Goal: Task Accomplishment & Management: Complete application form

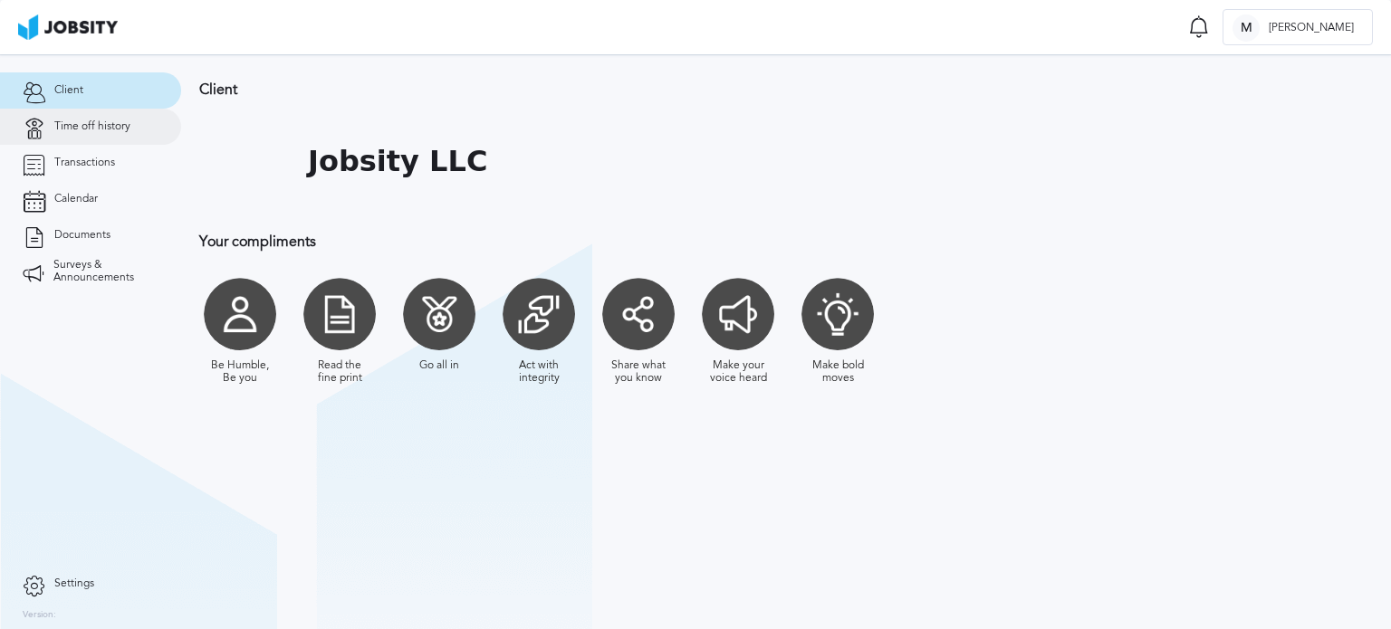
click at [94, 137] on link "Time off history" at bounding box center [90, 127] width 181 height 36
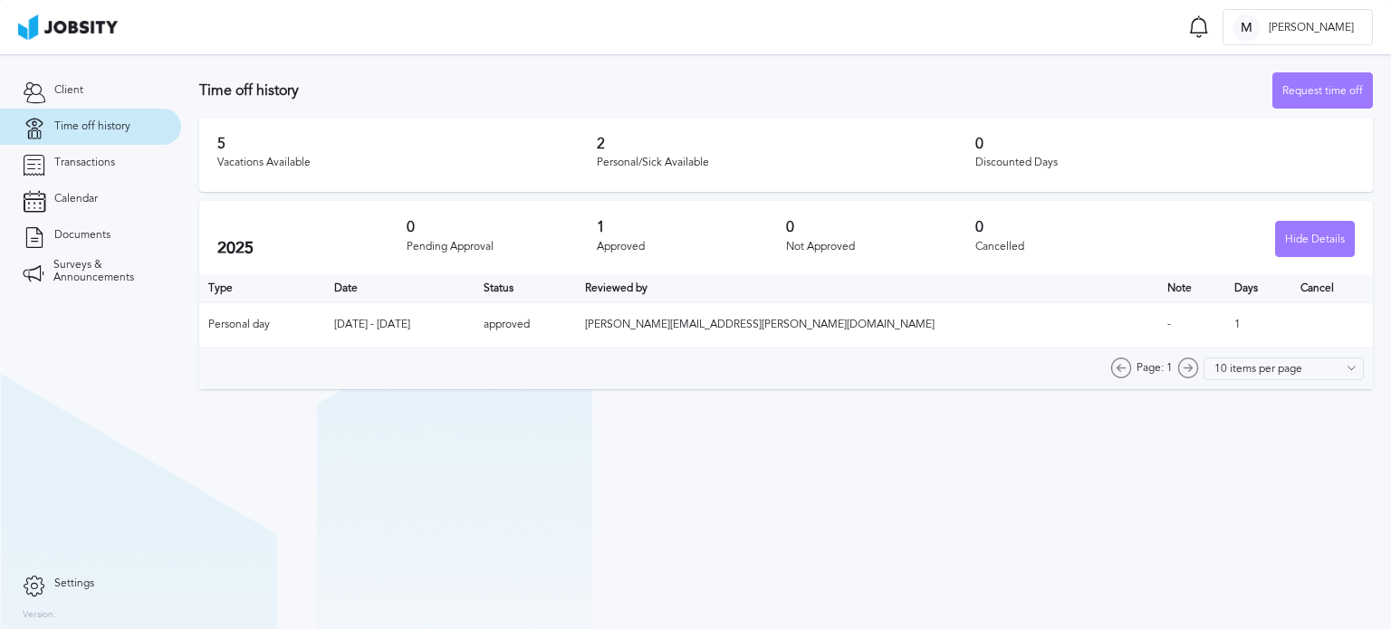
drag, startPoint x: 696, startPoint y: 319, endPoint x: 711, endPoint y: 319, distance: 15.4
click at [711, 319] on tr "Personal day [DATE] - [DATE] approved [PERSON_NAME][EMAIL_ADDRESS][PERSON_NAME]…" at bounding box center [786, 324] width 1174 height 45
click at [576, 319] on td "approved" at bounding box center [525, 324] width 101 height 45
drag, startPoint x: 776, startPoint y: 319, endPoint x: 992, endPoint y: 321, distance: 215.6
click at [989, 321] on td "[PERSON_NAME][EMAIL_ADDRESS][PERSON_NAME][DOMAIN_NAME]" at bounding box center [866, 324] width 581 height 45
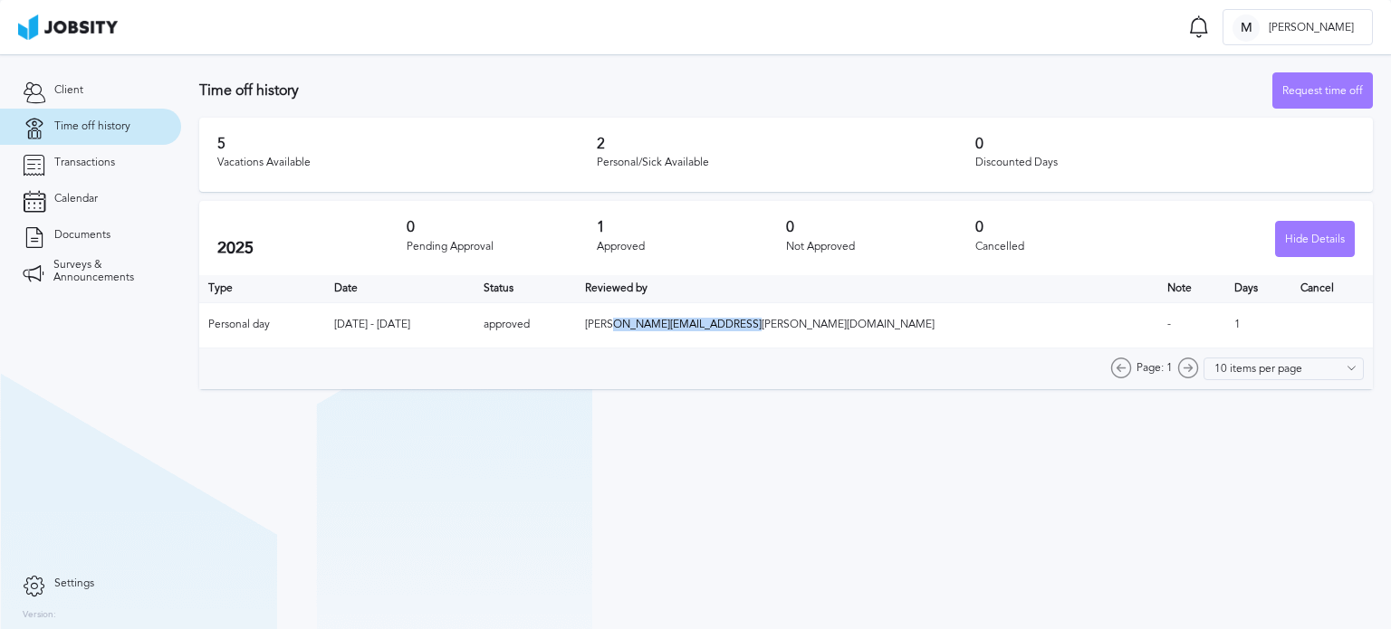
click at [992, 321] on td "[PERSON_NAME][EMAIL_ADDRESS][PERSON_NAME][DOMAIN_NAME]" at bounding box center [866, 324] width 581 height 45
click at [1377, 97] on section "Time off history Request time off 5 Vacations Available 2 Personal/Sick Availab…" at bounding box center [786, 226] width 1210 height 344
click at [1344, 93] on div "Request time off" at bounding box center [1322, 91] width 99 height 36
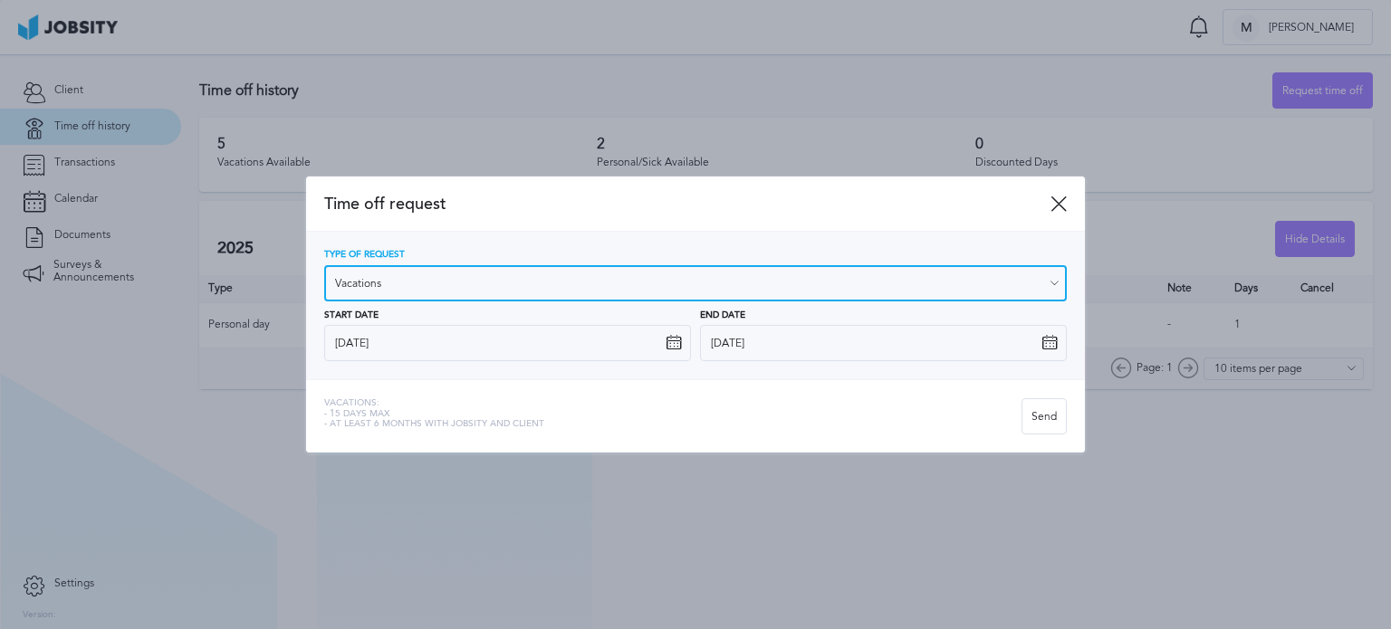
click at [533, 296] on input "Vacations" at bounding box center [695, 283] width 743 height 36
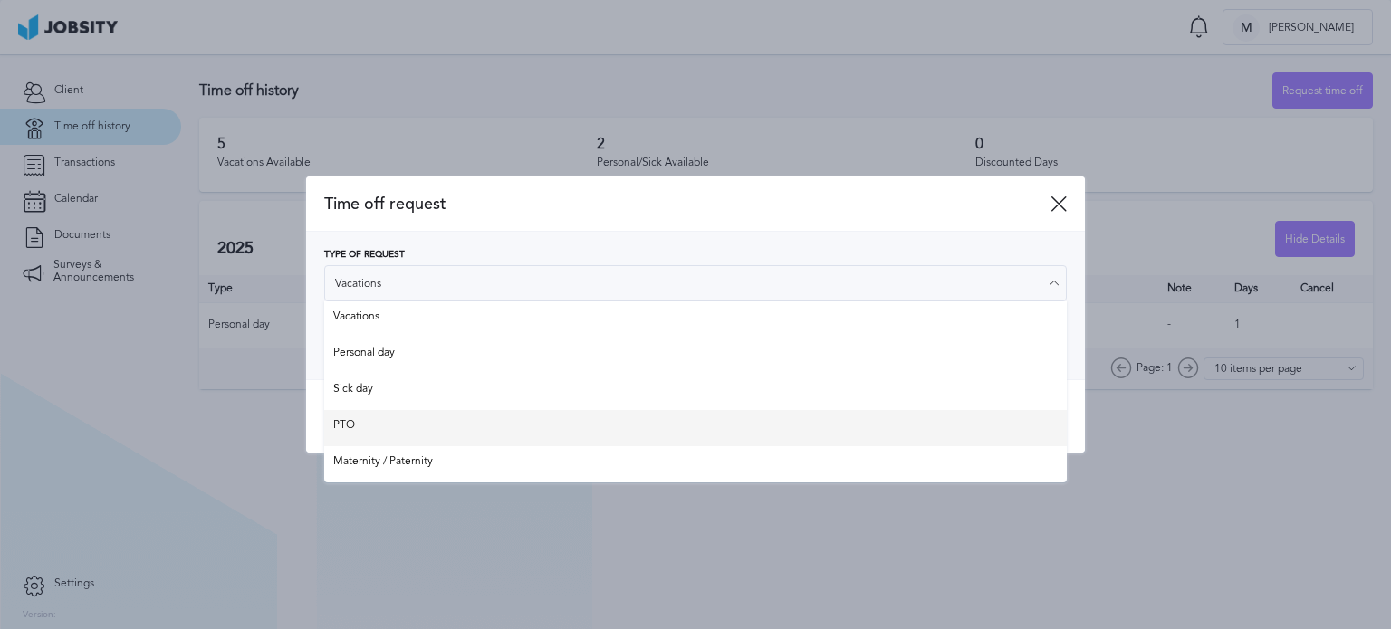
type input "PTO"
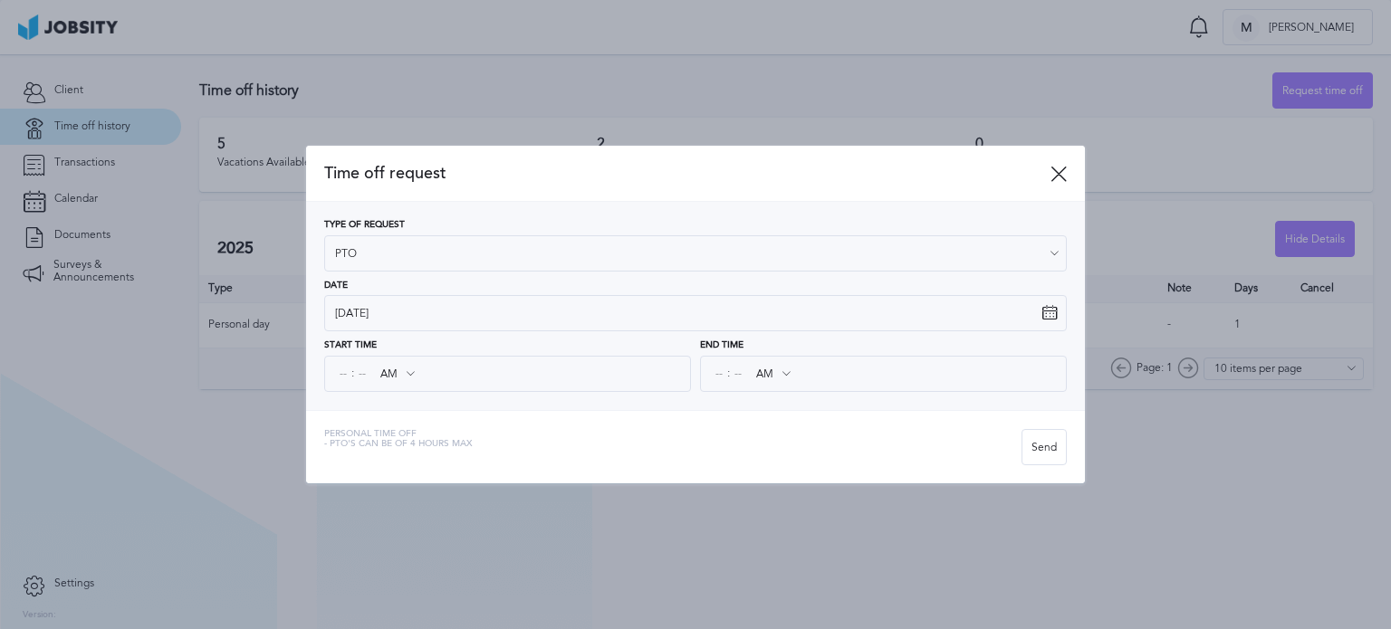
click at [478, 414] on div "Time off request Type of Request PTO Vacations Personal day Sick day PTO Matern…" at bounding box center [695, 314] width 779 height 337
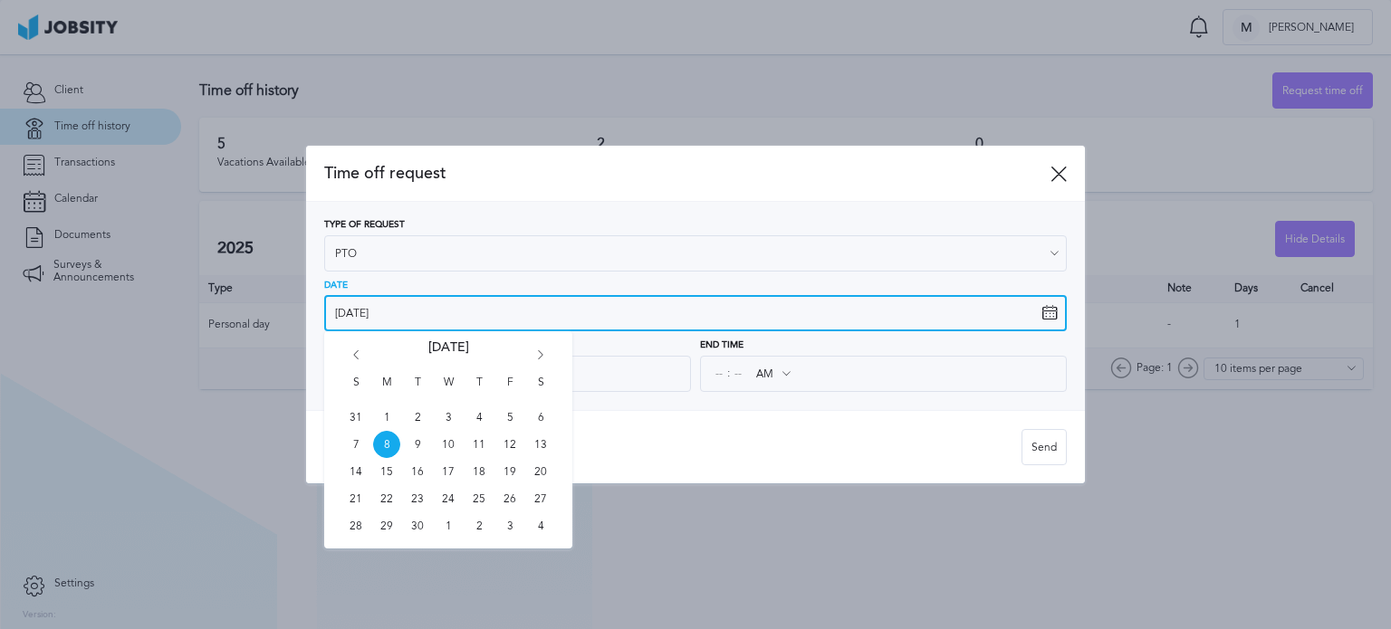
click at [523, 318] on input "[DATE]" at bounding box center [695, 313] width 743 height 36
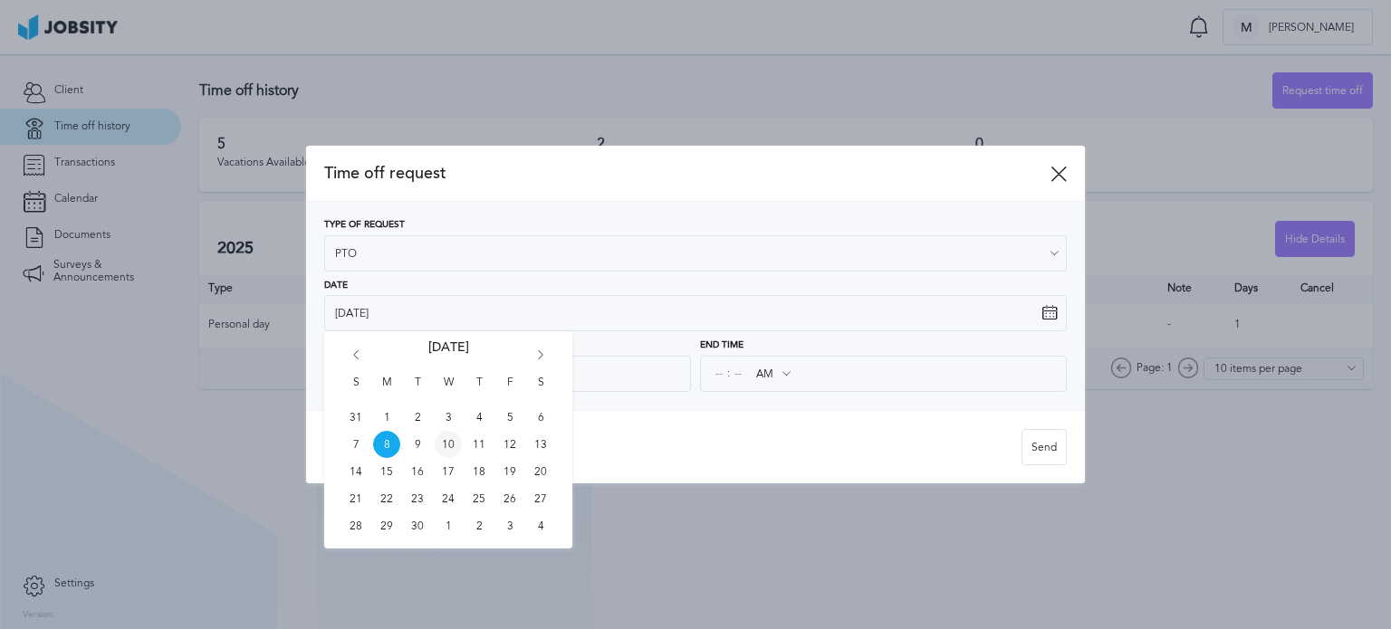
click at [451, 446] on span "10" at bounding box center [448, 444] width 27 height 27
type input "[DATE]"
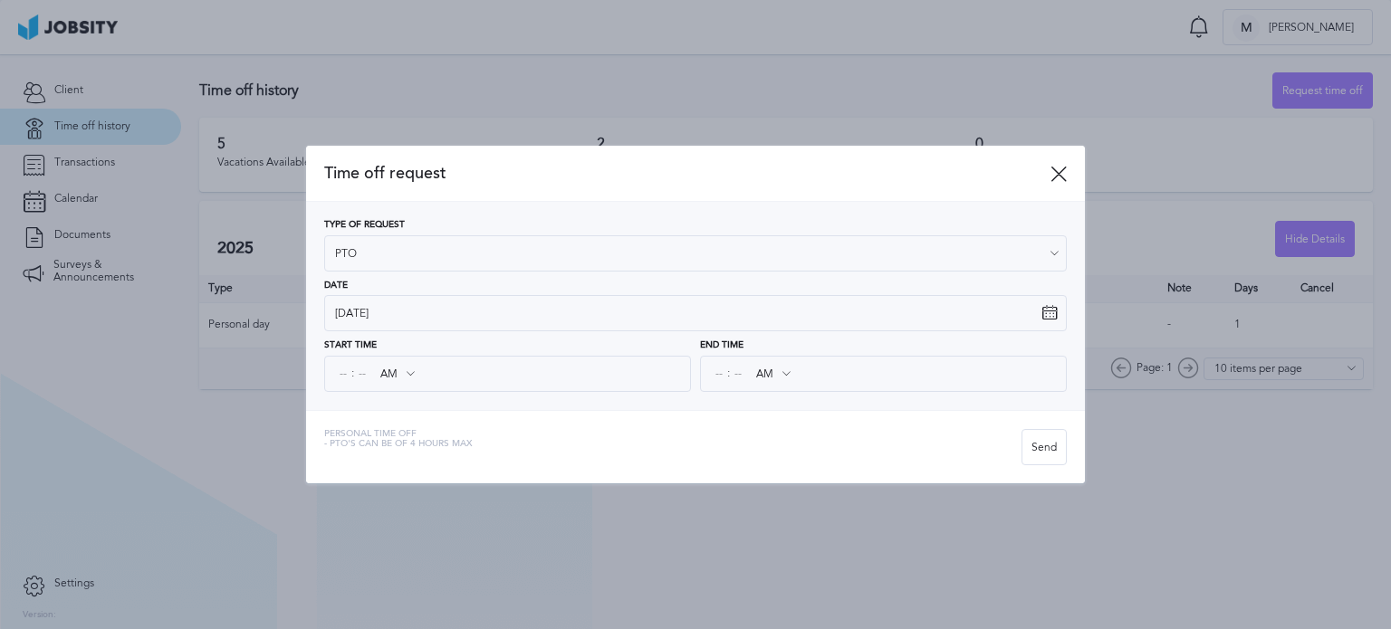
click at [469, 383] on div ": AM AM PM" at bounding box center [507, 374] width 367 height 36
click at [400, 377] on input "AM" at bounding box center [396, 374] width 53 height 33
click at [561, 418] on div "Time off request Type of Request PTO Vacations Personal day Sick day PTO Matern…" at bounding box center [695, 314] width 779 height 337
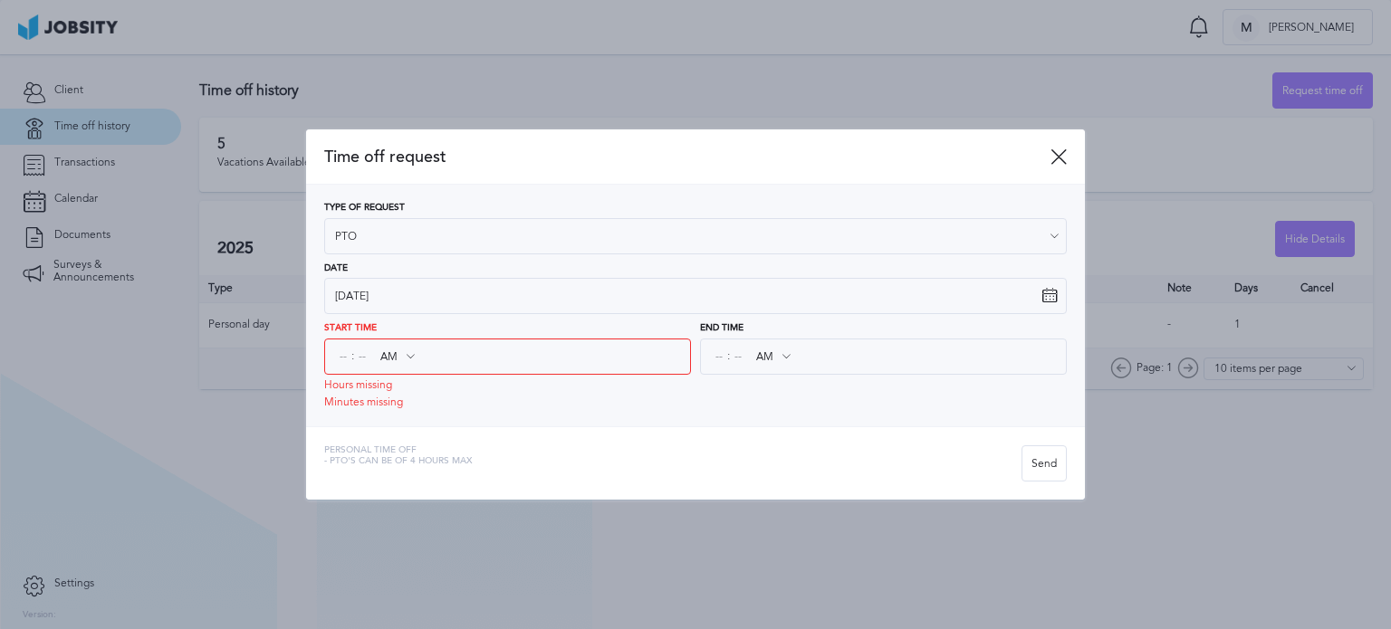
click at [352, 367] on div ": AM AM PM" at bounding box center [507, 357] width 367 height 36
click at [409, 361] on icon at bounding box center [410, 357] width 16 height 16
click at [408, 353] on icon at bounding box center [410, 357] width 16 height 16
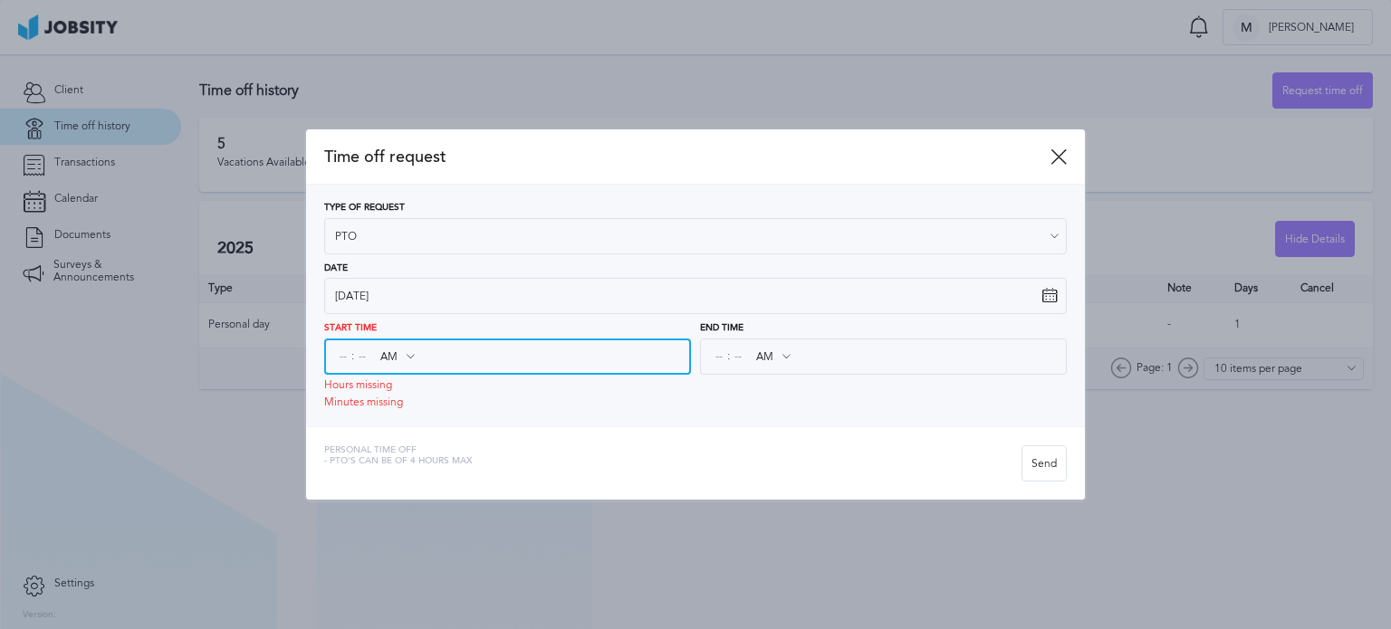
click at [339, 353] on input at bounding box center [343, 357] width 16 height 33
click at [347, 356] on input at bounding box center [343, 357] width 16 height 33
click at [347, 357] on input at bounding box center [343, 357] width 16 height 33
click at [348, 357] on input at bounding box center [343, 357] width 16 height 33
type input "04"
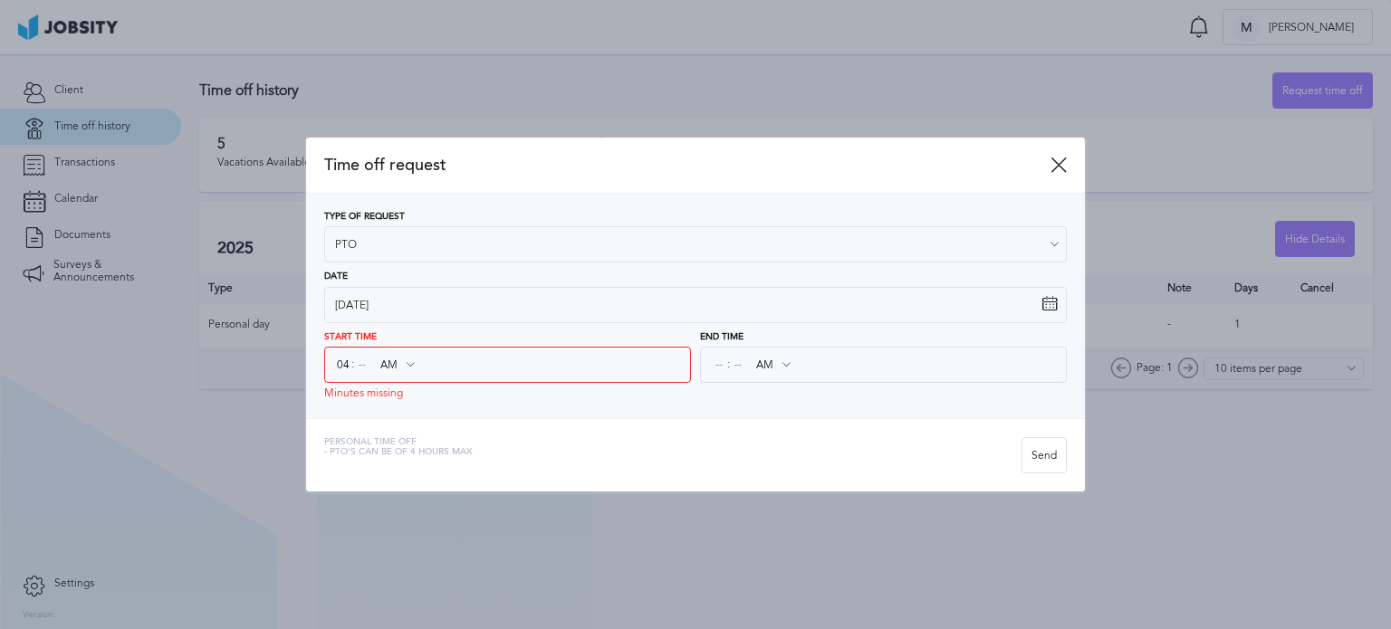
click at [351, 351] on div "04 : AM AM PM" at bounding box center [507, 365] width 367 height 36
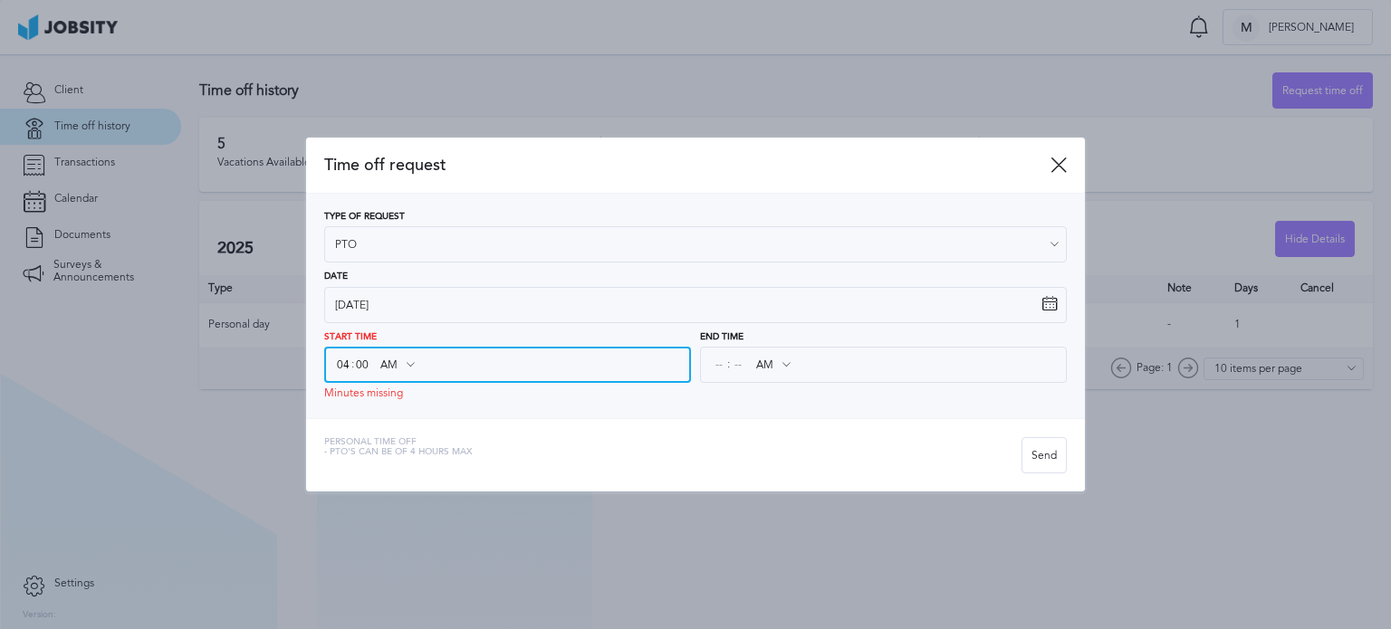
type input "00"
click at [397, 361] on input "AM" at bounding box center [396, 365] width 53 height 33
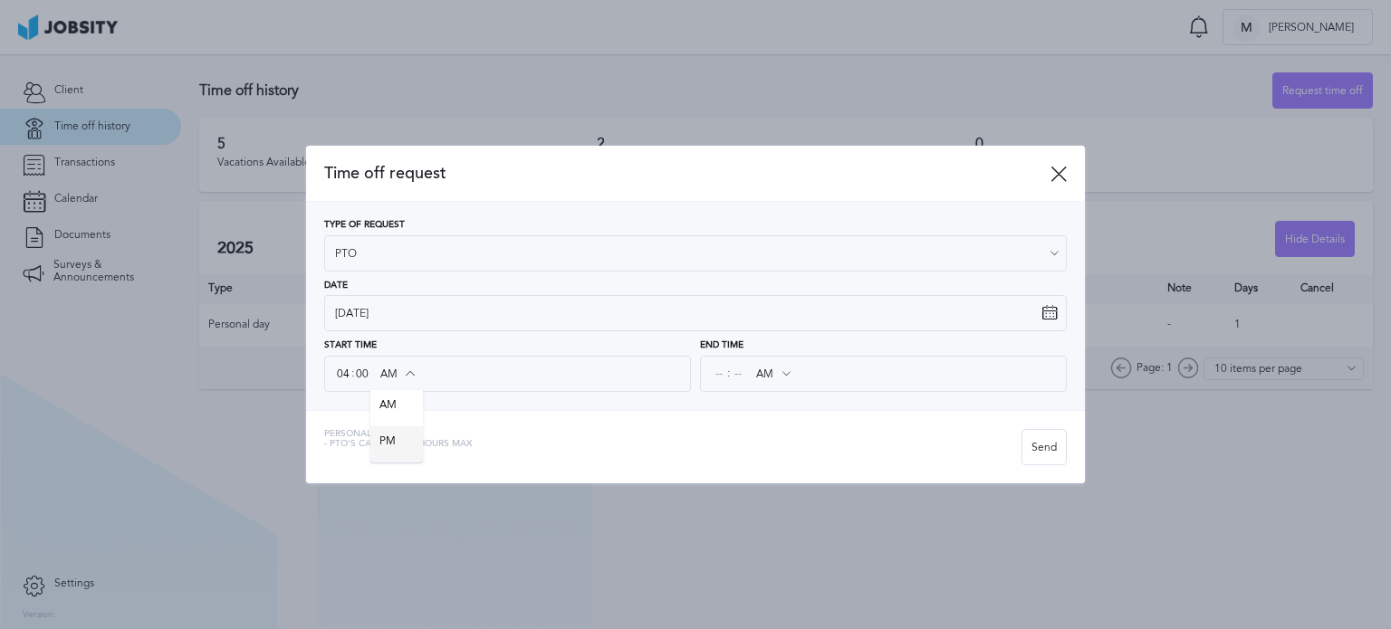
type input "PM"
click at [415, 444] on div "Time off request Type of Request PTO Vacations Personal day Sick day PTO Matern…" at bounding box center [695, 314] width 779 height 337
click at [801, 368] on div ": AM AM PM" at bounding box center [883, 374] width 367 height 36
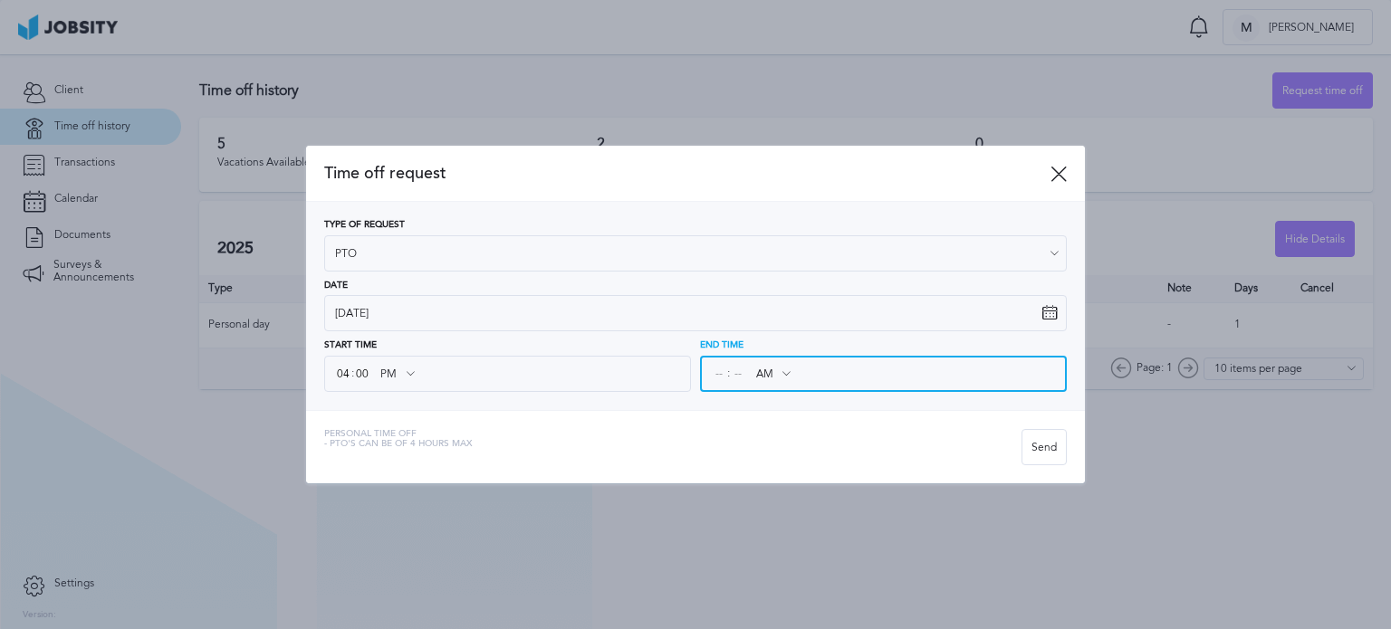
click at [734, 371] on input at bounding box center [738, 374] width 16 height 33
click at [718, 374] on div ": AM AM PM" at bounding box center [883, 374] width 367 height 36
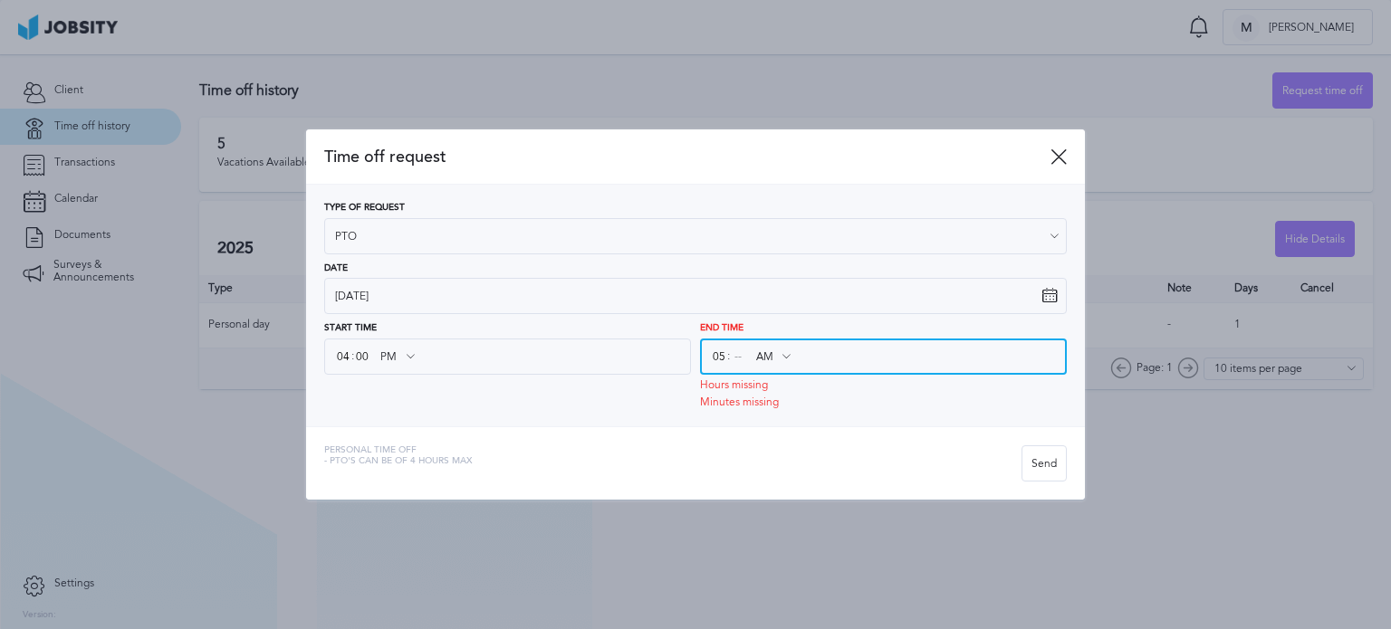
type input "05"
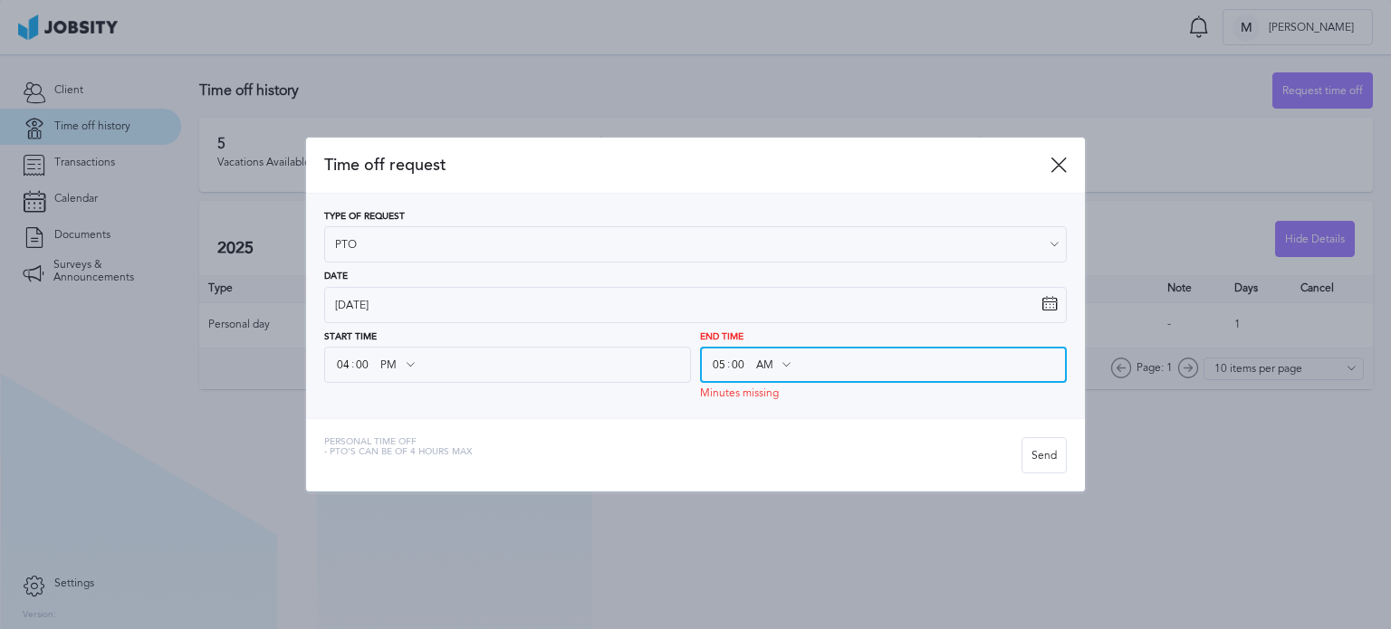
type input "00"
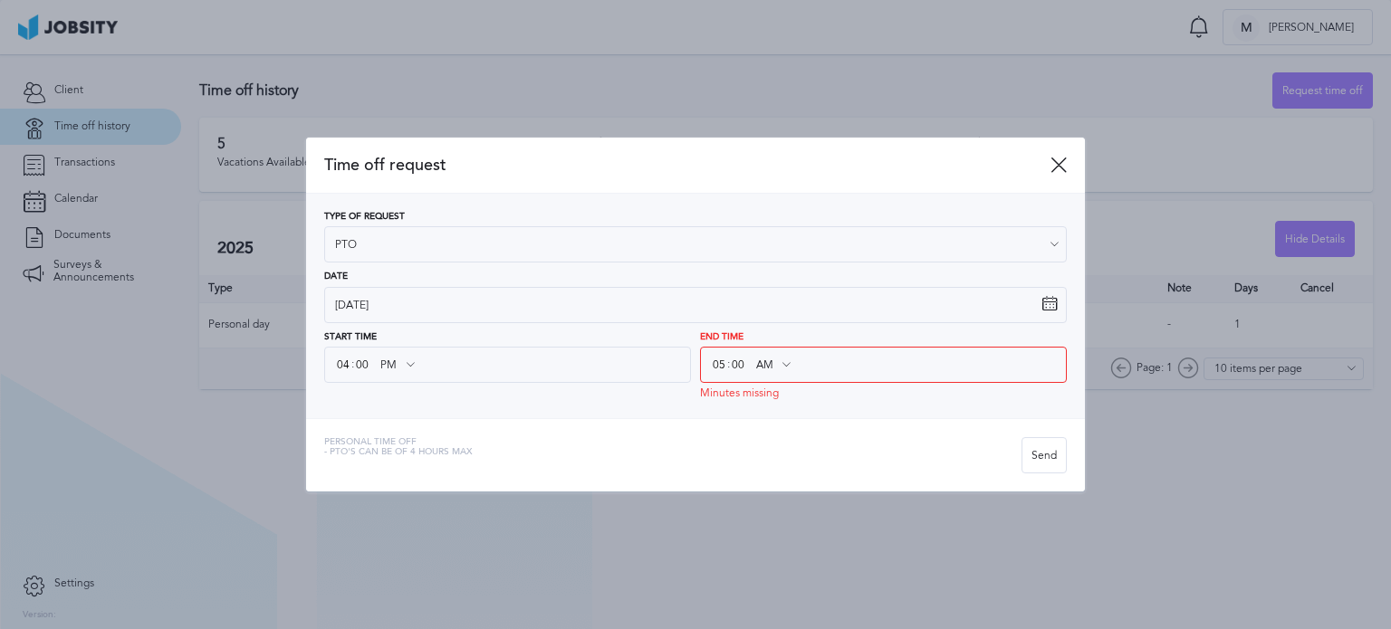
click at [763, 405] on div "Type of Request PTO Vacations Personal day Sick day PTO Maternity / Paternity D…" at bounding box center [695, 306] width 779 height 225
click at [783, 462] on div "Personal Time Off - PTO's can be of 4 hours max" at bounding box center [672, 455] width 697 height 36
click at [787, 332] on div "End Time 05 : 00 AM AM PM End Time must be later than Start Time" at bounding box center [883, 366] width 367 height 68
click at [786, 343] on div "End Time 05 : 00 AM AM PM End Time must be later than Start Time" at bounding box center [883, 366] width 367 height 68
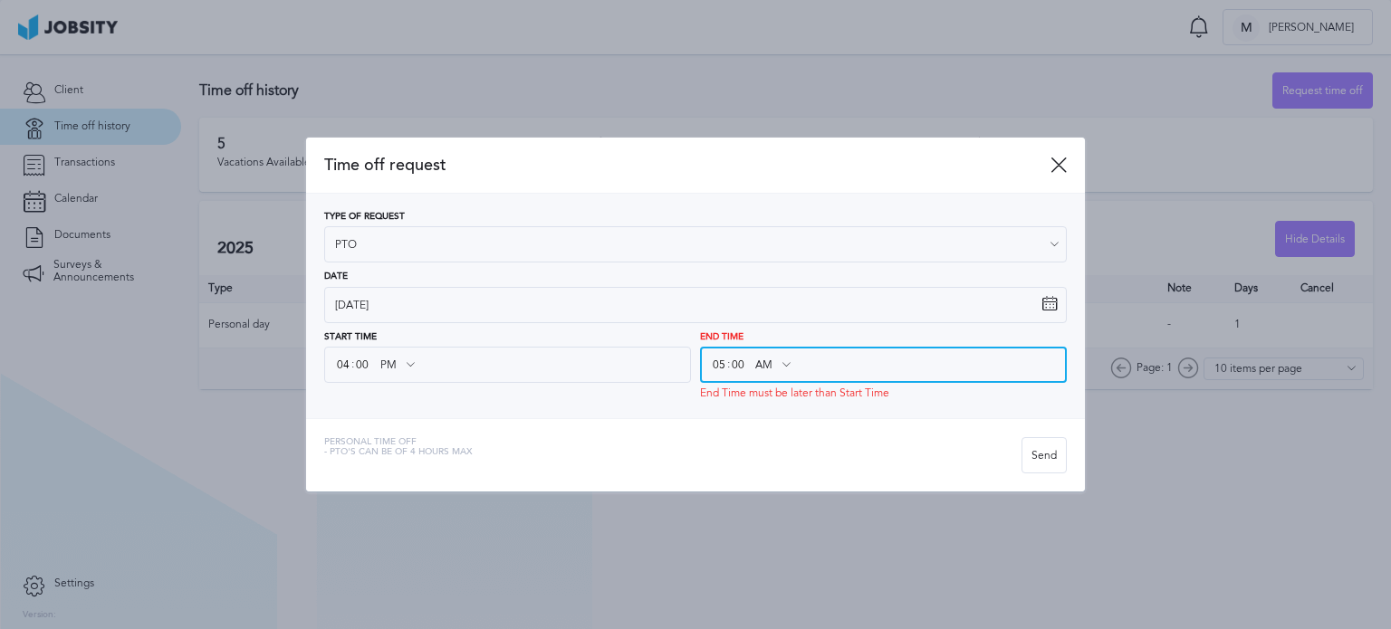
click at [783, 360] on div "AM AM PM" at bounding box center [772, 365] width 53 height 33
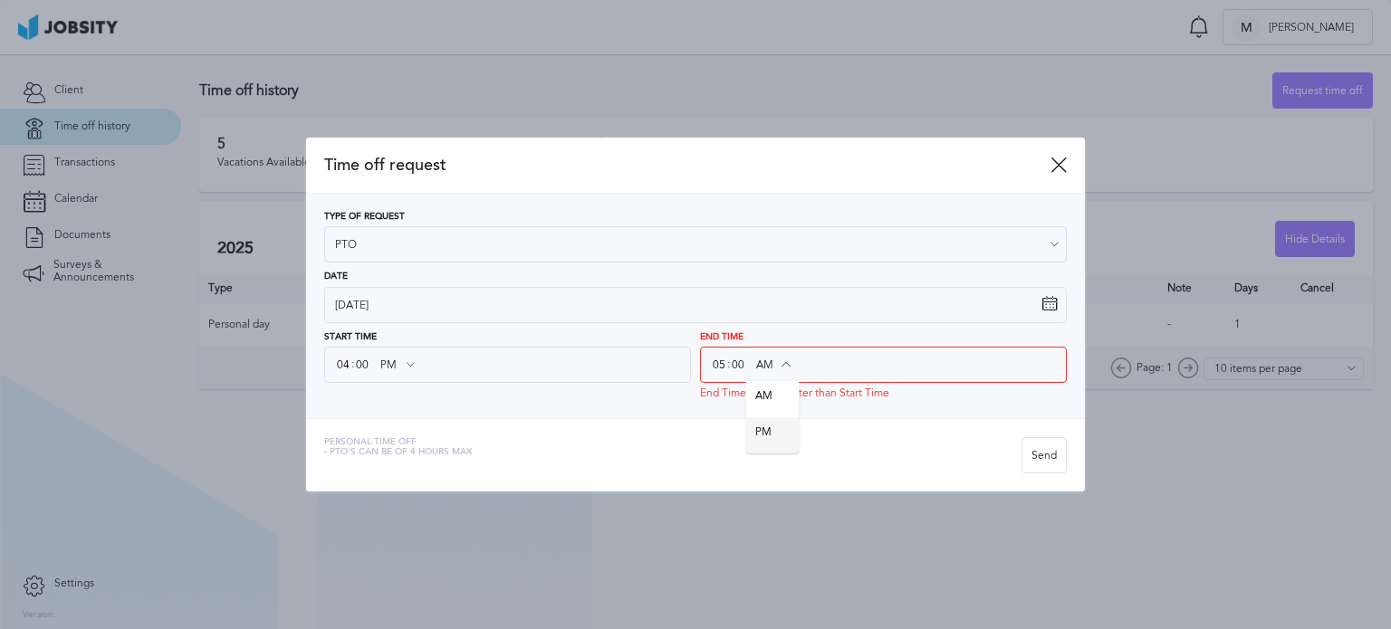
type input "PM"
click at [775, 423] on div "Time off request Type of Request PTO Vacations Personal day Sick day PTO Matern…" at bounding box center [695, 315] width 779 height 354
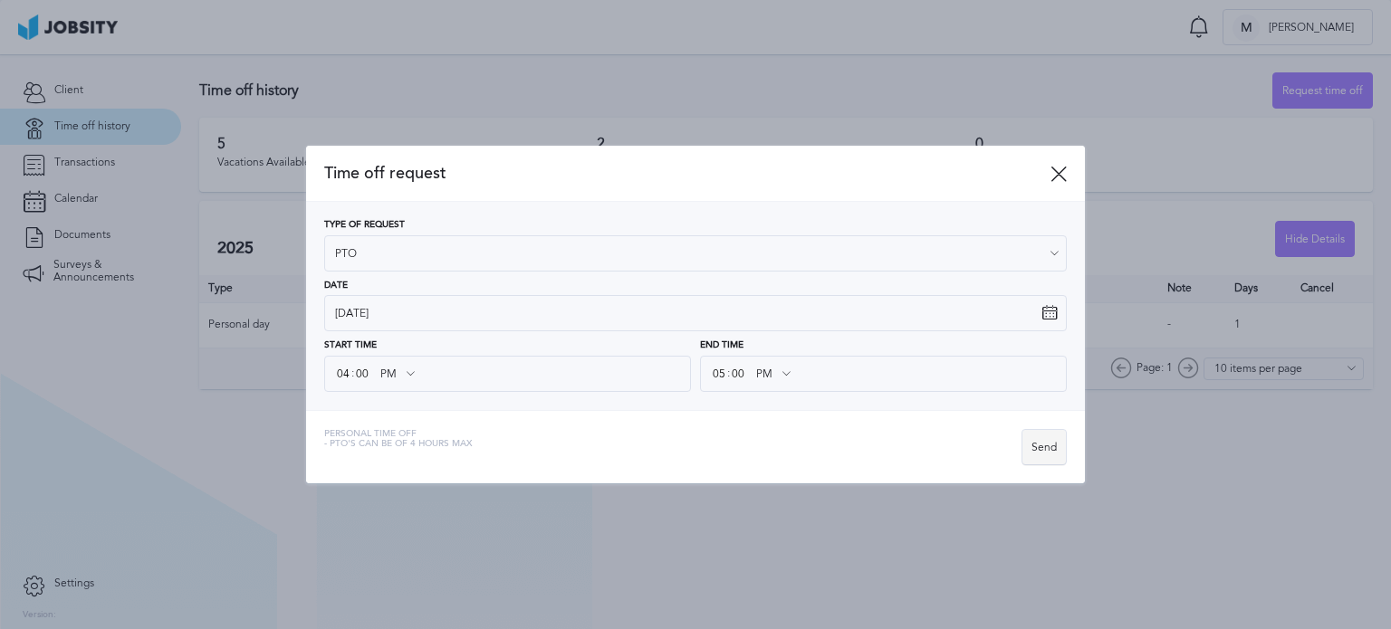
click at [1042, 443] on div "Send" at bounding box center [1043, 448] width 43 height 36
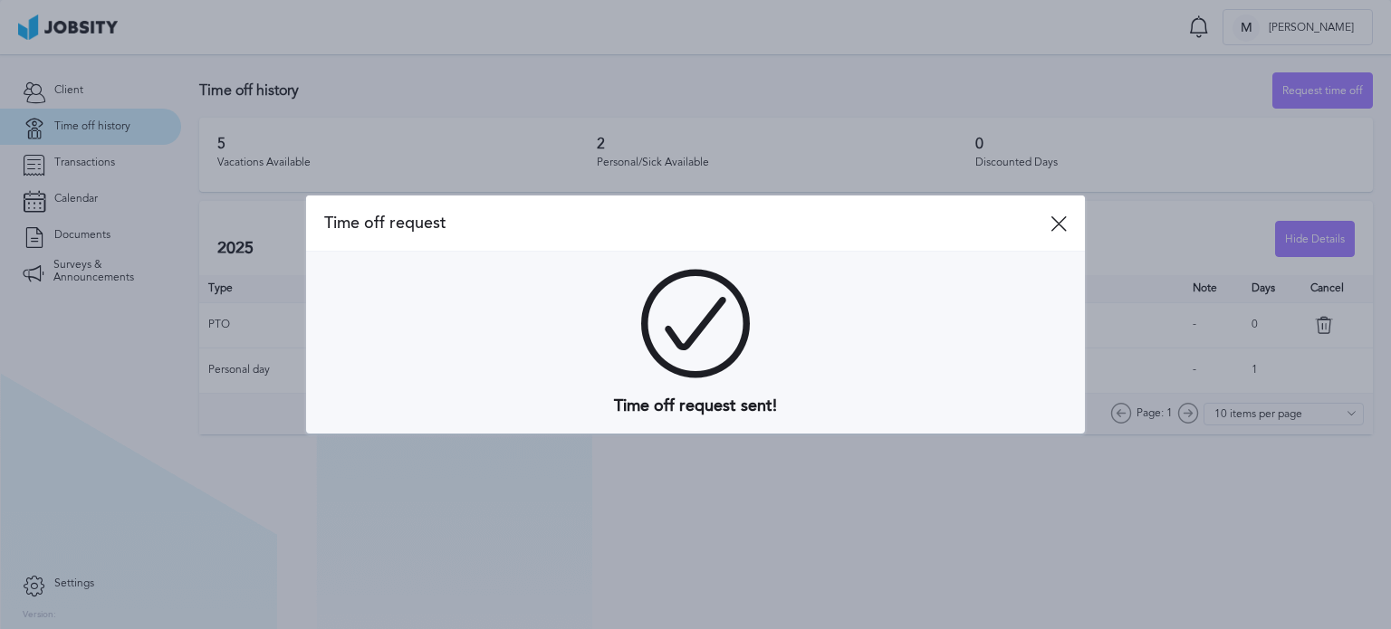
click at [1049, 228] on span "Time off request" at bounding box center [687, 223] width 726 height 19
click at [1062, 222] on icon at bounding box center [1059, 224] width 16 height 16
